Goal: Find specific page/section: Find specific page/section

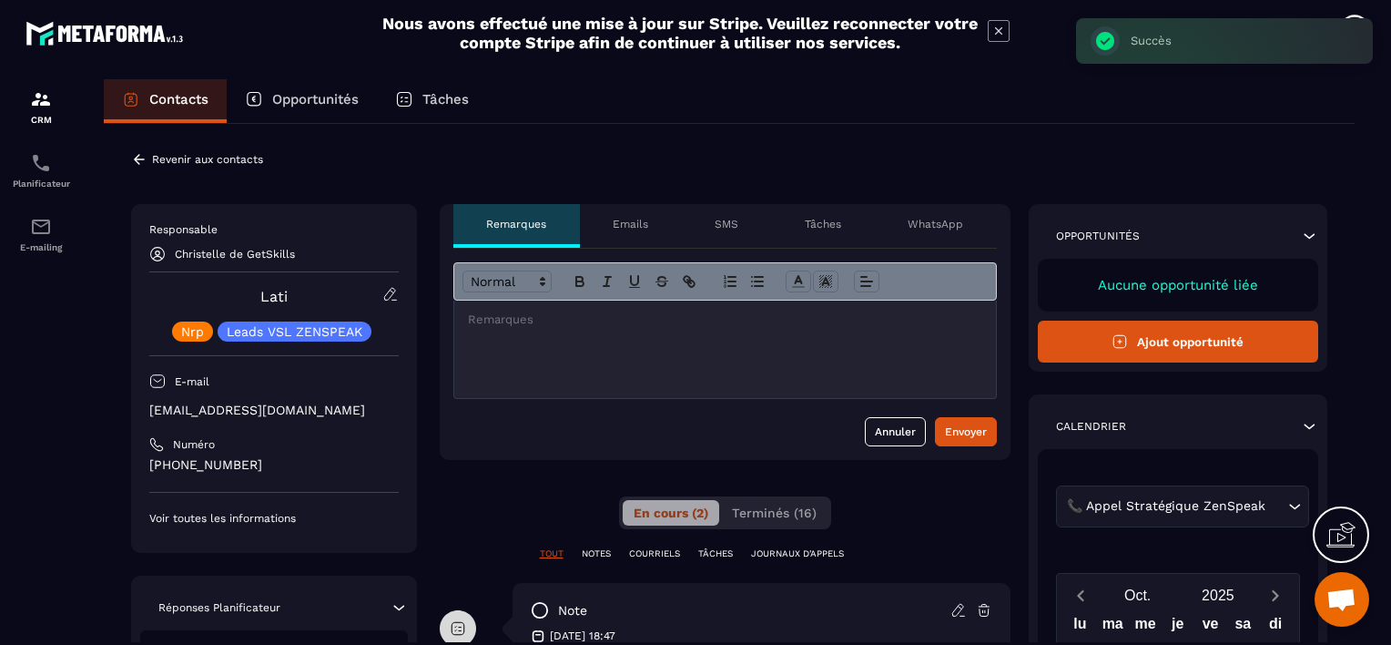
click at [171, 154] on p "Revenir aux contacts" at bounding box center [207, 159] width 111 height 13
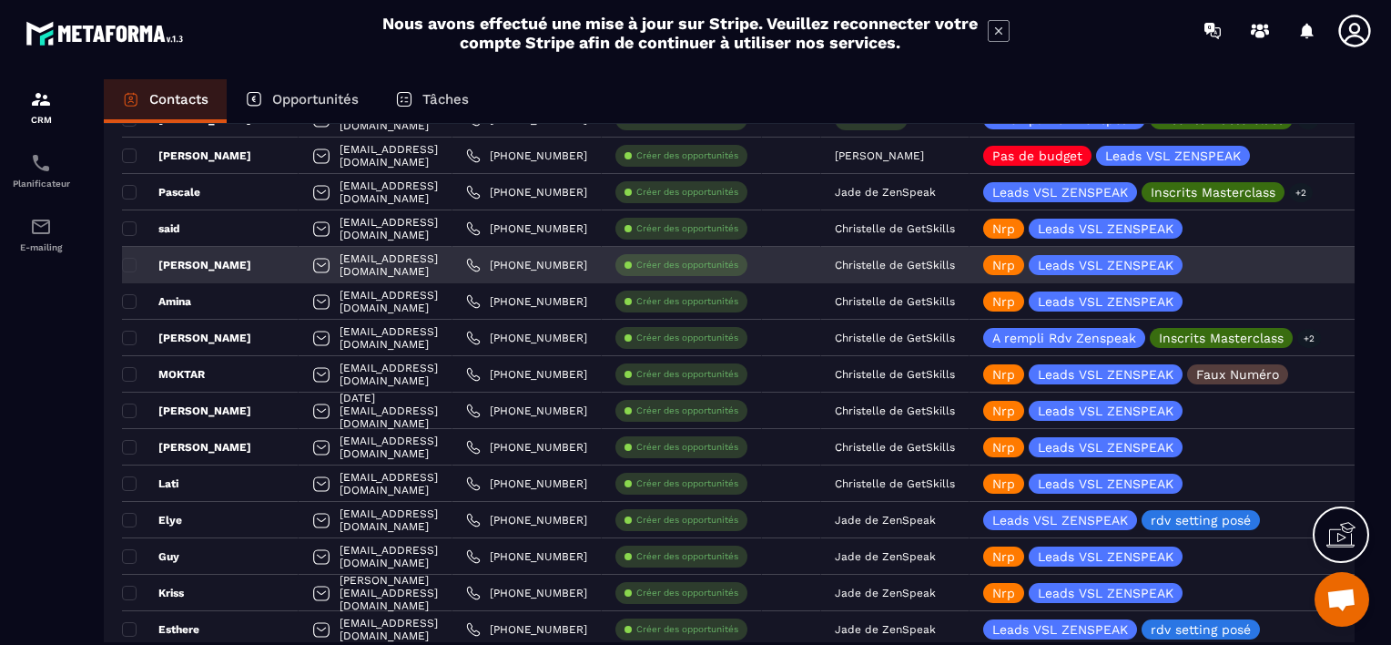
scroll to position [1821, 0]
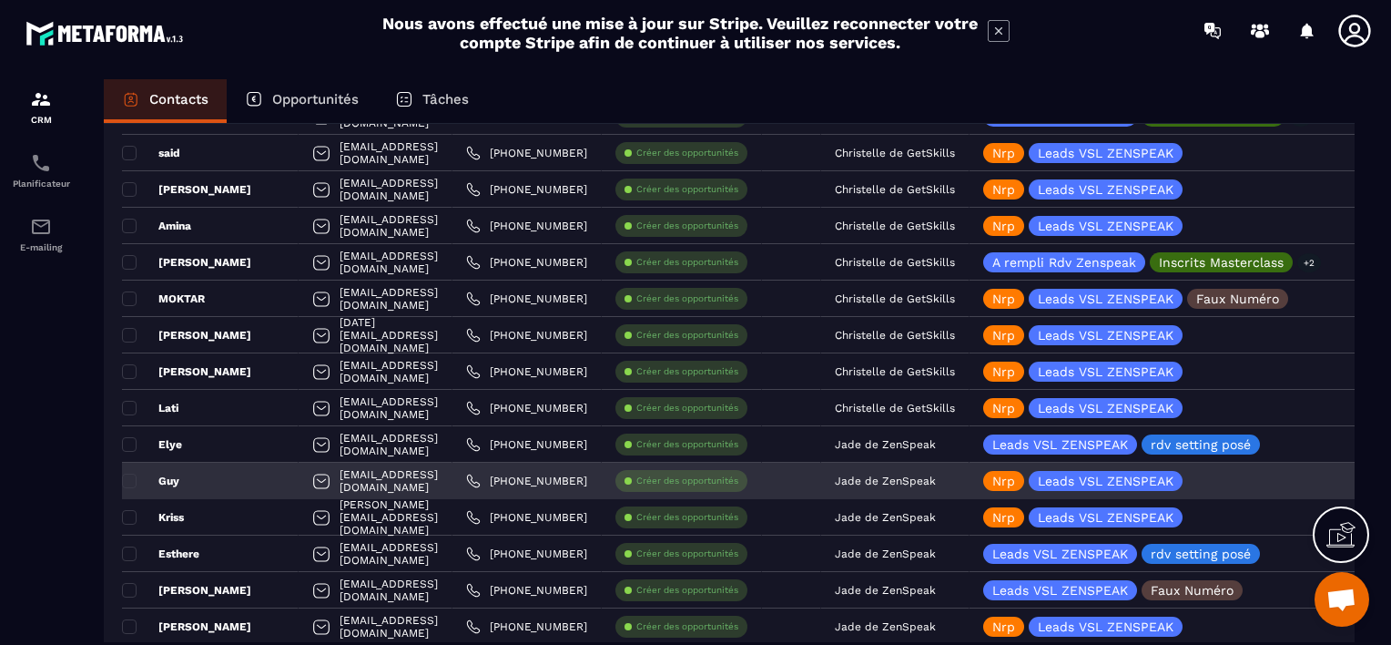
click at [936, 474] on p "Jade de ZenSpeak" at bounding box center [885, 480] width 101 height 13
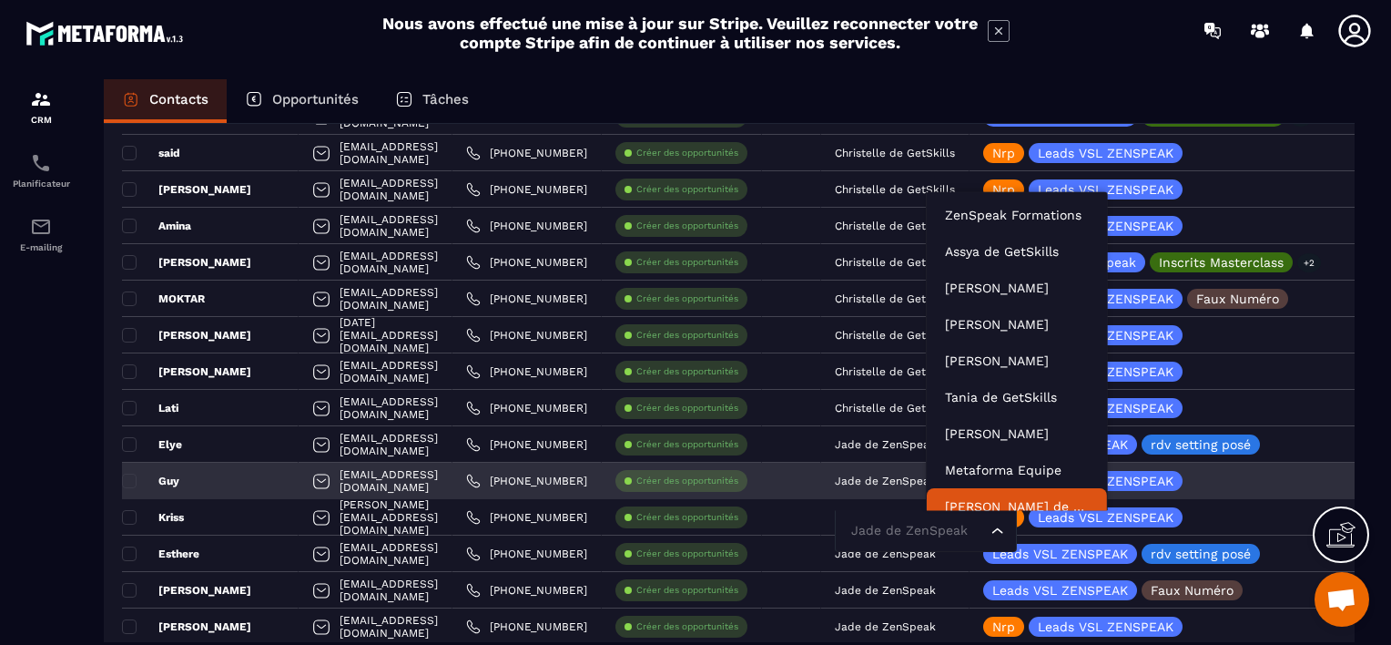
scroll to position [14, 0]
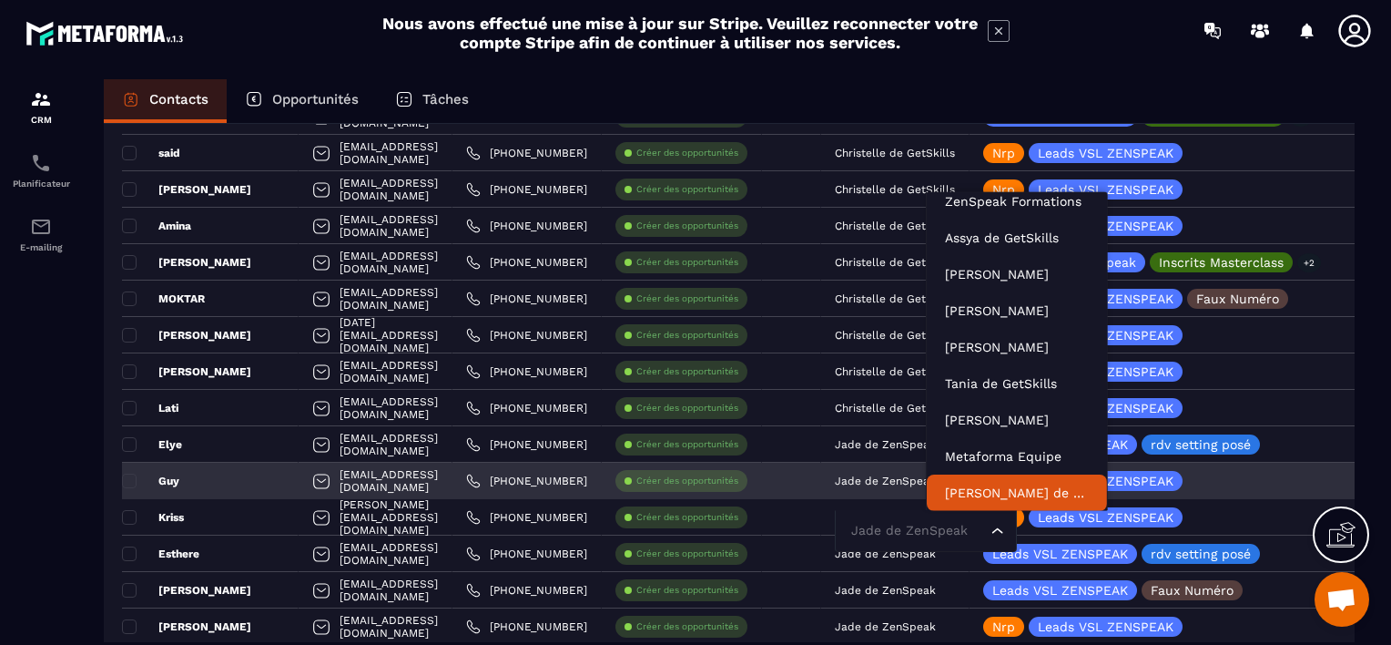
click at [956, 529] on input "Search for option" at bounding box center [917, 531] width 140 height 20
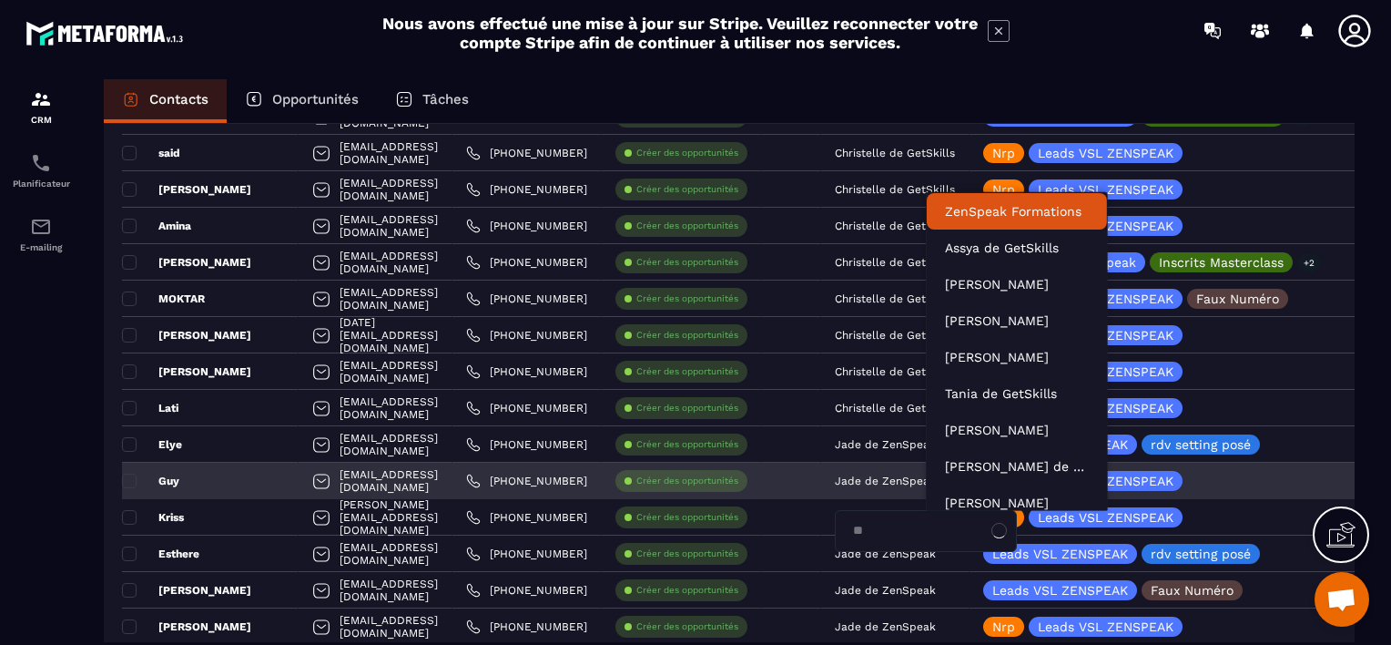
type input "***"
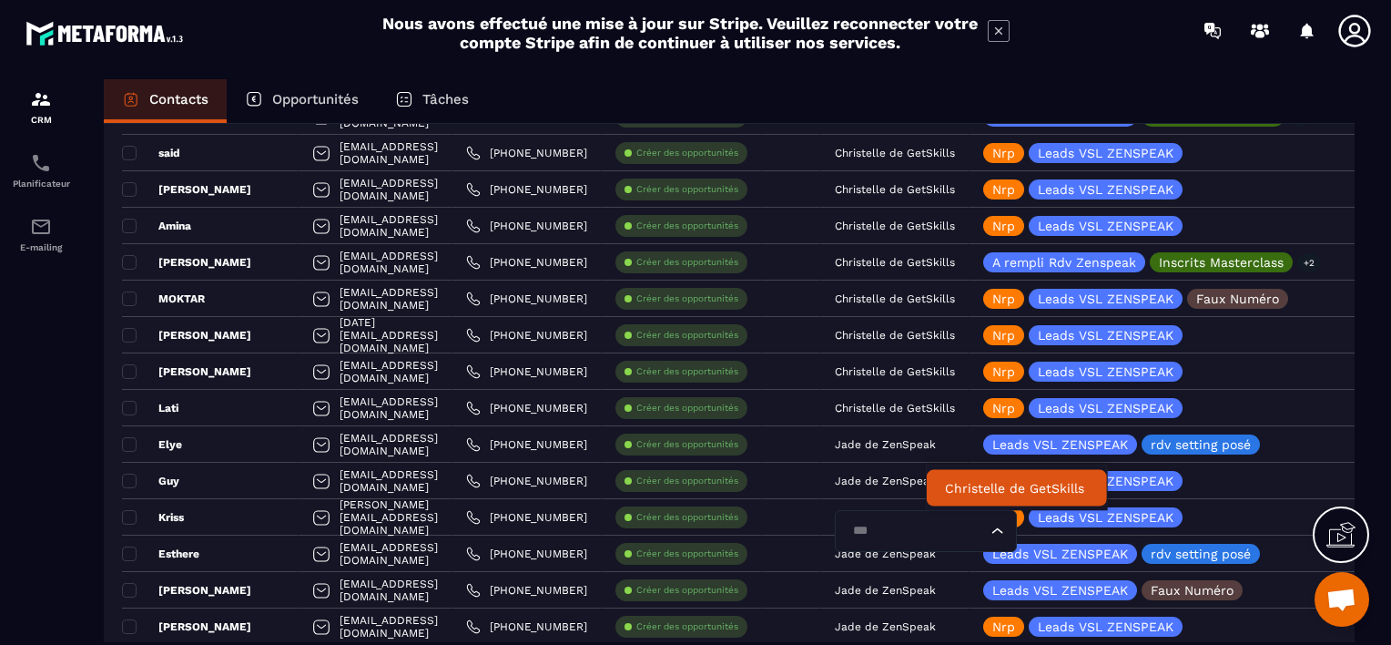
click at [954, 480] on p "Christelle de GetSkills" at bounding box center [1017, 488] width 144 height 18
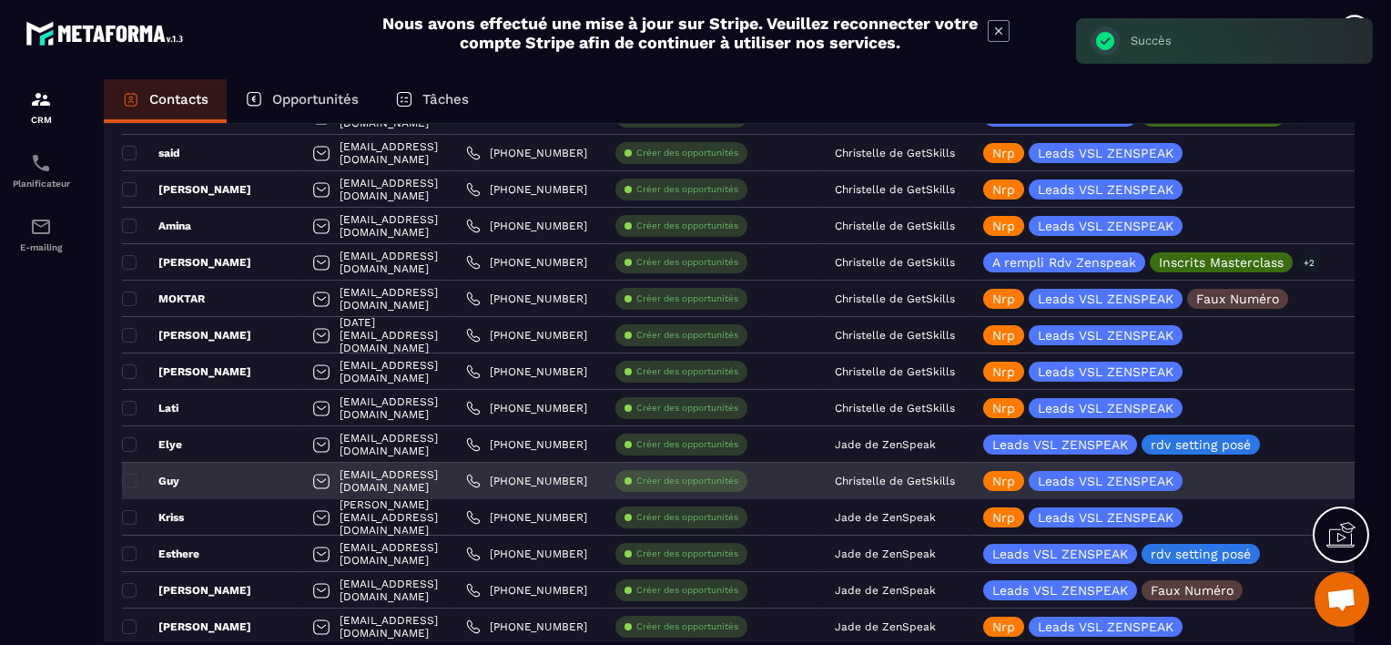
click at [246, 481] on div "Guy" at bounding box center [210, 480] width 177 height 36
